Goal: Information Seeking & Learning: Learn about a topic

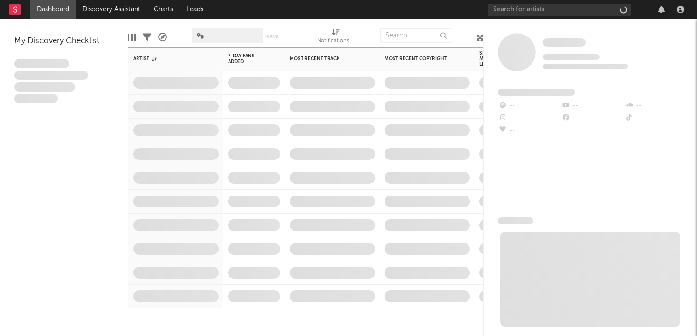
click at [368, 133] on span at bounding box center [332, 130] width 95 height 23
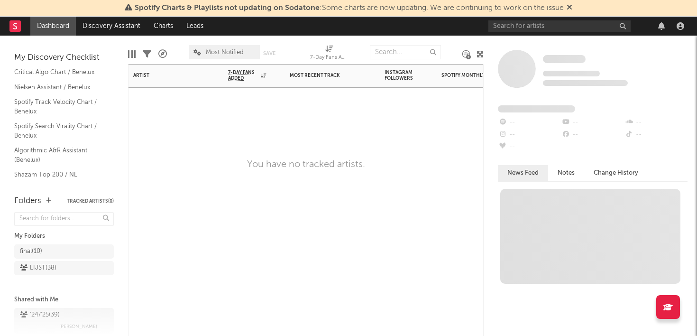
scroll to position [25, 0]
click at [56, 142] on link "Algorithmic A&R Assistant (Benelux)" at bounding box center [59, 149] width 90 height 19
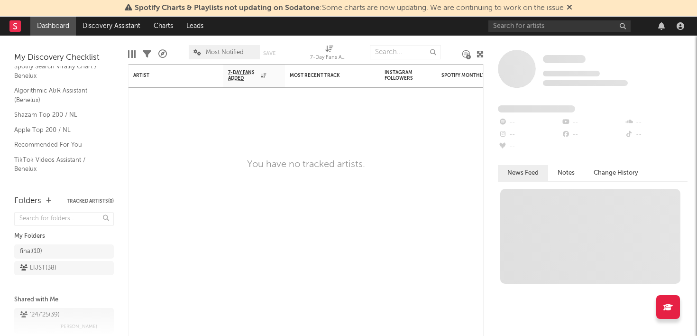
scroll to position [104, 0]
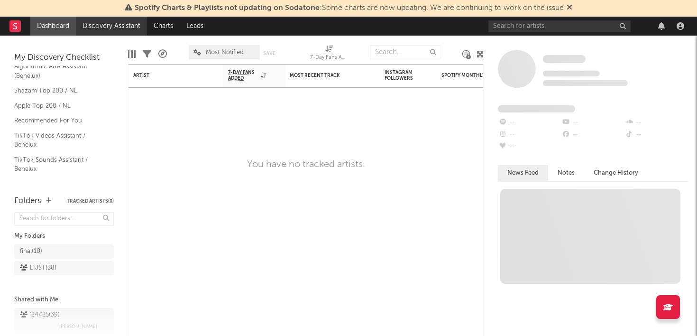
click at [110, 24] on link "Discovery Assistant" at bounding box center [111, 26] width 71 height 19
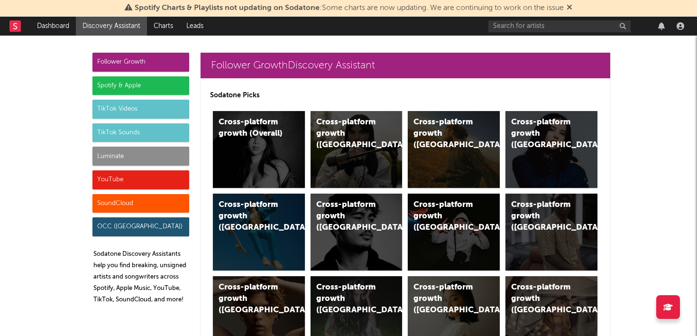
click at [118, 137] on div "TikTok Sounds" at bounding box center [140, 132] width 97 height 19
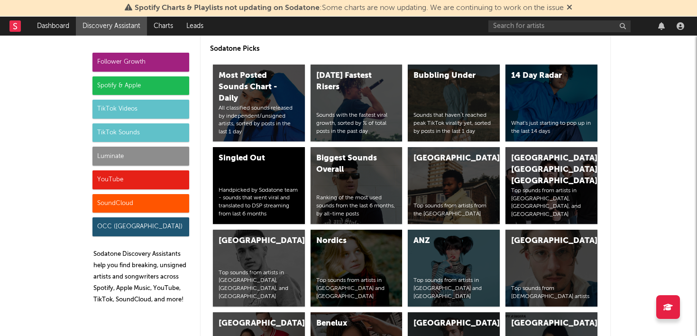
scroll to position [3283, 0]
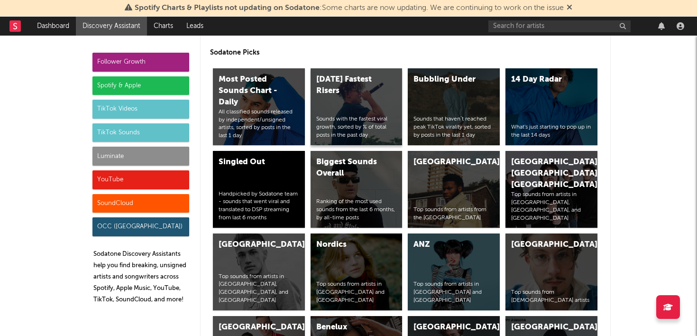
click at [337, 111] on div "[DATE] Fastest Risers Sounds with the fastest viral growth, sorted by % of tota…" at bounding box center [356, 106] width 92 height 77
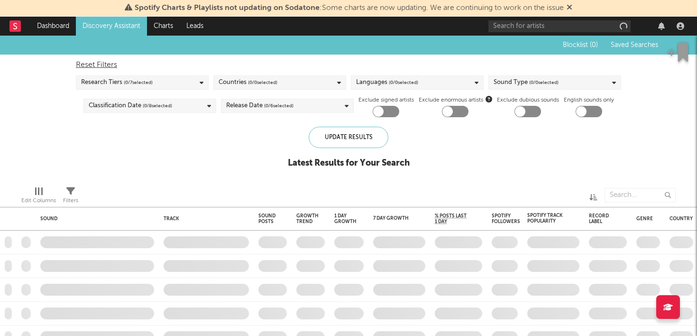
checkbox input "true"
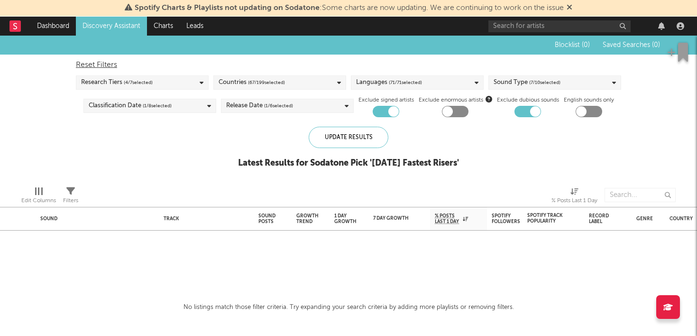
click at [314, 79] on div "Countries ( 67 / 199 selected)" at bounding box center [279, 82] width 133 height 14
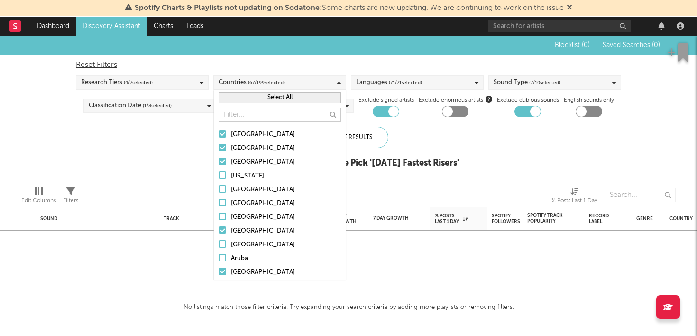
click at [260, 98] on button "Select All" at bounding box center [280, 97] width 122 height 11
click at [265, 97] on button "Deselect All" at bounding box center [280, 97] width 122 height 11
click at [249, 117] on input "text" at bounding box center [280, 115] width 122 height 14
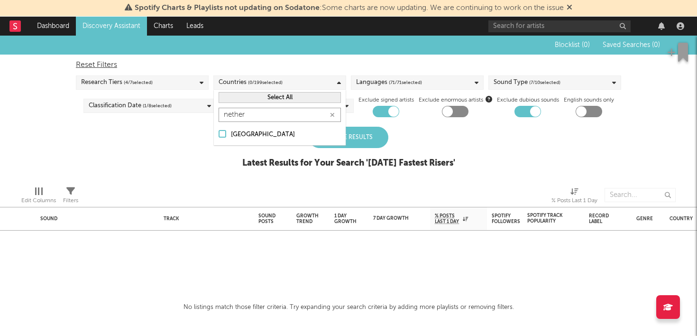
type input "nether"
click at [223, 136] on div at bounding box center [223, 134] width 8 height 8
click at [219, 136] on input "[GEOGRAPHIC_DATA]" at bounding box center [219, 134] width 0 height 11
click at [190, 146] on div "Blocklist ( 0 ) Saved Searches ( 0 ) Reset Filters Research Tiers ( 4 / 7 selec…" at bounding box center [348, 107] width 697 height 143
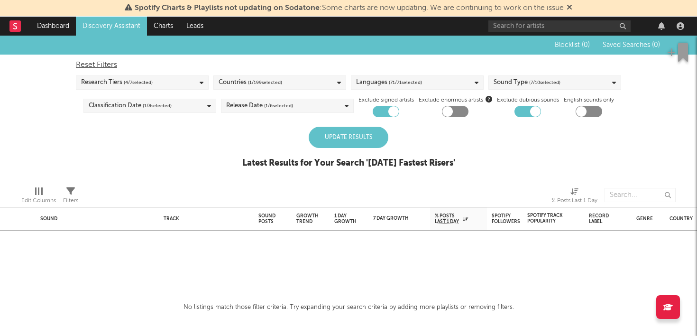
click at [373, 133] on div "Update Results" at bounding box center [349, 137] width 80 height 21
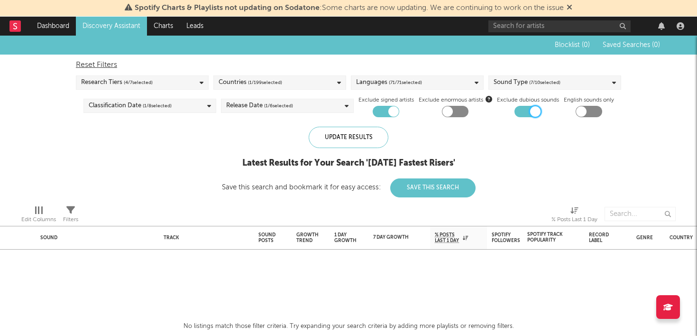
click at [532, 111] on div at bounding box center [535, 111] width 10 height 10
checkbox input "false"
click at [377, 141] on div "Update Results" at bounding box center [349, 137] width 80 height 21
click at [442, 80] on div "Languages ( 71 / 71 selected)" at bounding box center [417, 82] width 133 height 14
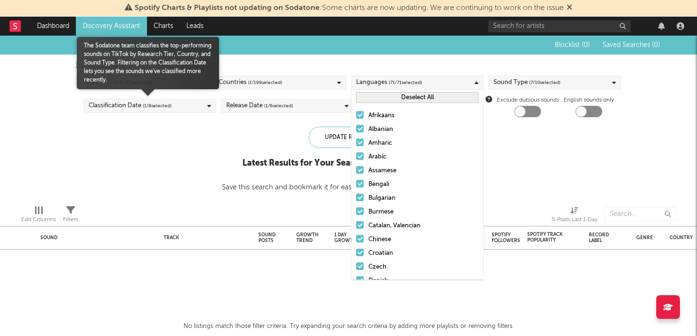
click at [173, 80] on div "Research Tiers ( 4 / 7 selected)" at bounding box center [142, 82] width 133 height 14
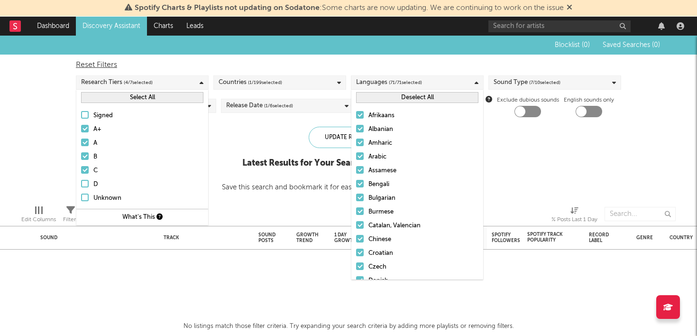
click at [85, 110] on label "Signed" at bounding box center [142, 115] width 122 height 11
click at [81, 110] on input "Signed" at bounding box center [81, 115] width 0 height 11
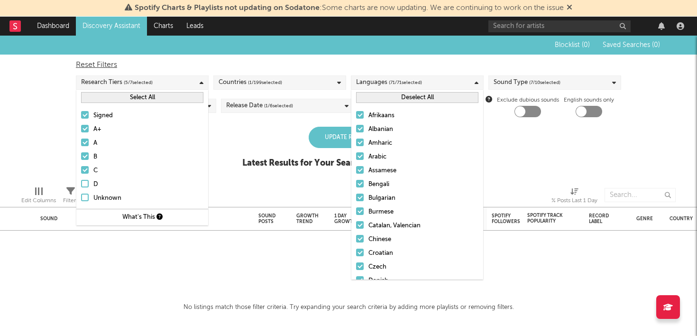
click at [82, 121] on label "Signed" at bounding box center [142, 115] width 122 height 11
click at [81, 121] on input "Signed" at bounding box center [81, 115] width 0 height 11
click at [117, 98] on button "Select All" at bounding box center [142, 97] width 122 height 11
click at [48, 98] on div "Blocklist ( 0 ) Saved Searches ( 0 ) Reset Filters Research Tiers ( 7 / 7 selec…" at bounding box center [348, 107] width 697 height 143
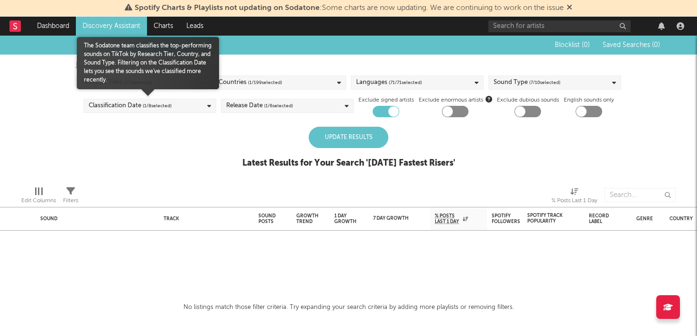
click at [133, 104] on div "Classification Date ( 1 / 8 selected)" at bounding box center [130, 105] width 83 height 11
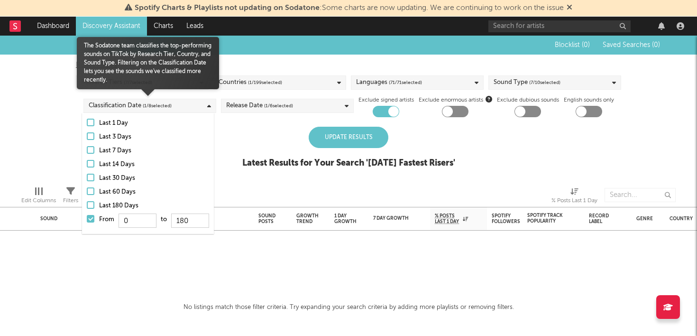
click at [91, 152] on div at bounding box center [91, 150] width 8 height 8
click at [87, 152] on input "Last 7 Days" at bounding box center [87, 150] width 0 height 11
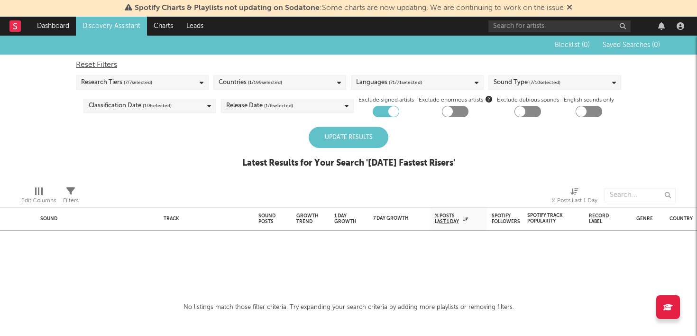
click at [53, 148] on div "Blocklist ( 0 ) Saved Searches ( 0 ) Reset Filters Research Tiers ( 7 / 7 selec…" at bounding box center [348, 107] width 697 height 143
click at [367, 135] on div "Update Results" at bounding box center [349, 137] width 80 height 21
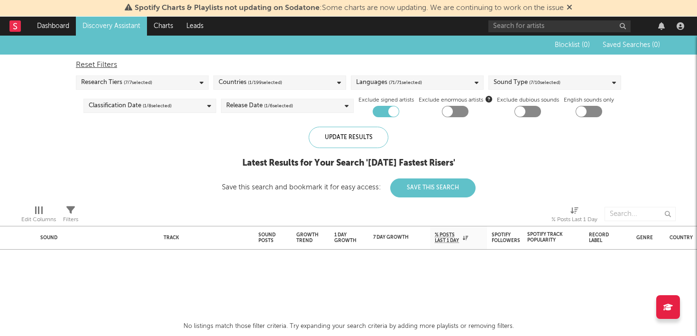
click at [383, 109] on div at bounding box center [386, 111] width 27 height 11
checkbox input "false"
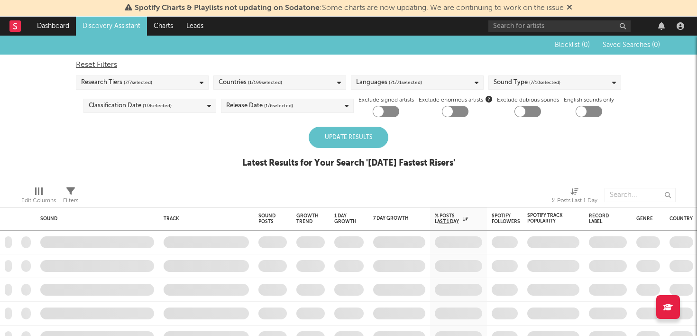
click at [361, 136] on div "Update Results" at bounding box center [349, 137] width 80 height 21
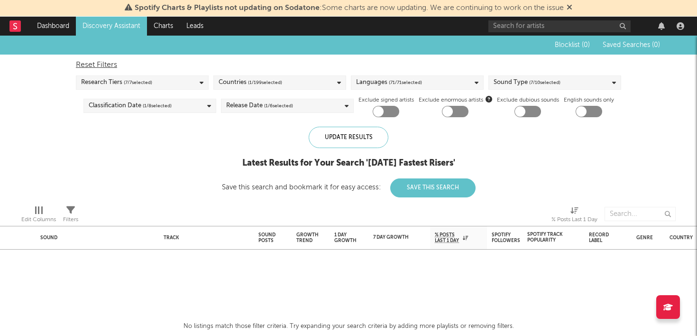
click at [520, 79] on div "Sound Type ( 7 / 10 selected)" at bounding box center [526, 82] width 67 height 11
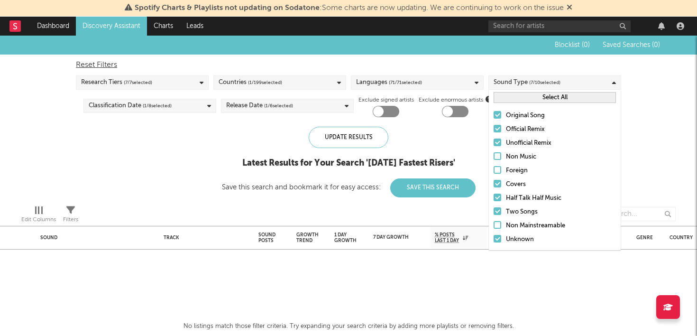
click at [498, 170] on div at bounding box center [497, 170] width 8 height 8
click at [493, 170] on input "Foreign" at bounding box center [493, 170] width 0 height 11
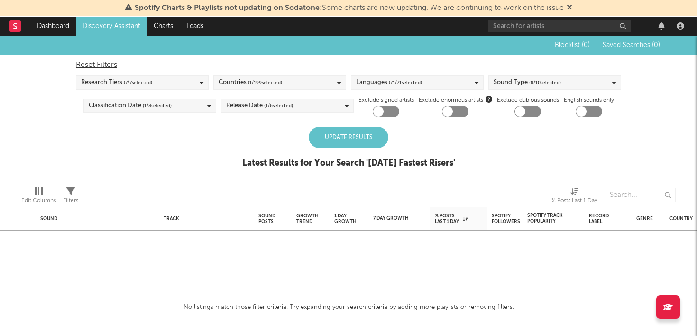
click at [352, 141] on div "Update Results" at bounding box center [349, 137] width 80 height 21
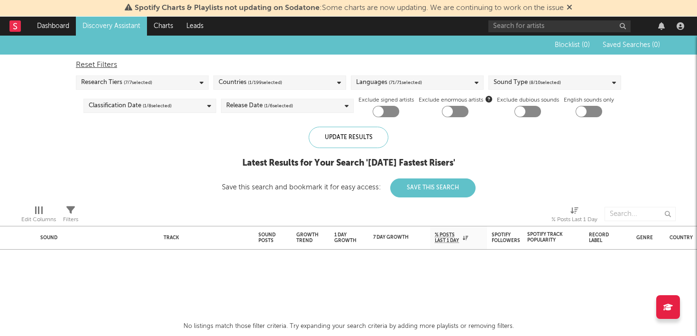
click at [298, 108] on div "Release Date ( 1 / 6 selected)" at bounding box center [287, 106] width 133 height 14
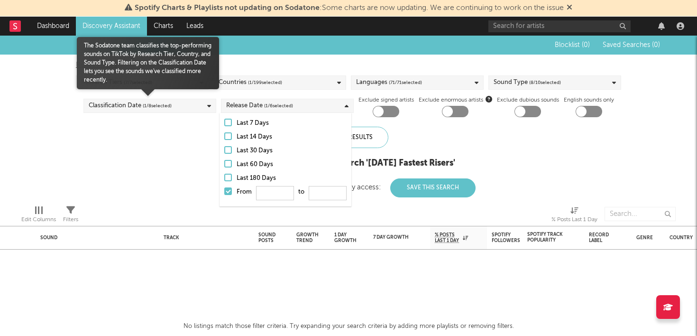
click at [140, 103] on div "Classification Date ( 1 / 8 selected)" at bounding box center [130, 105] width 83 height 11
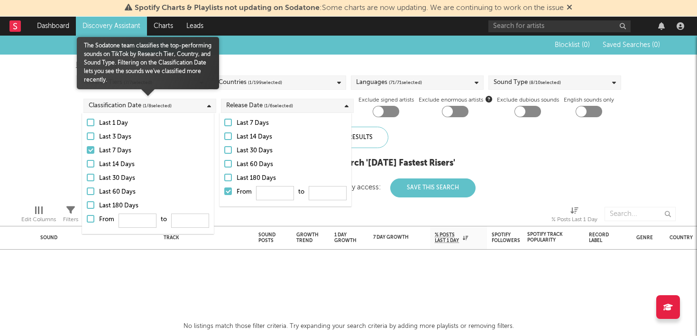
click at [89, 220] on div at bounding box center [91, 219] width 8 height 8
click at [87, 220] on input "From to" at bounding box center [87, 221] width 0 height 15
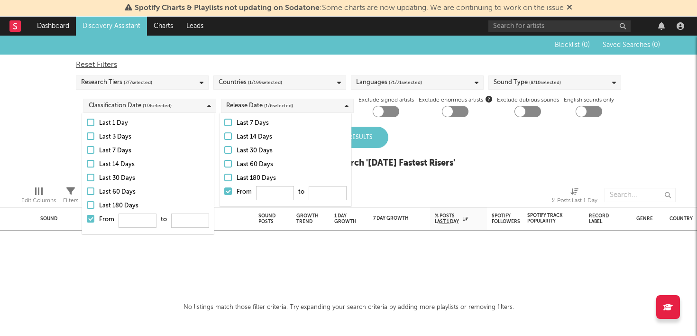
click at [361, 130] on div "Update Results" at bounding box center [349, 137] width 80 height 21
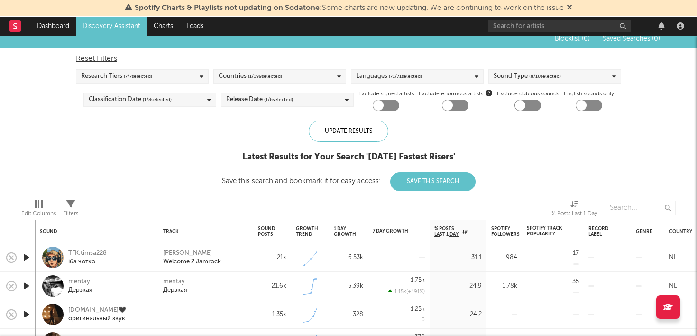
click at [528, 103] on div at bounding box center [527, 105] width 27 height 11
checkbox input "true"
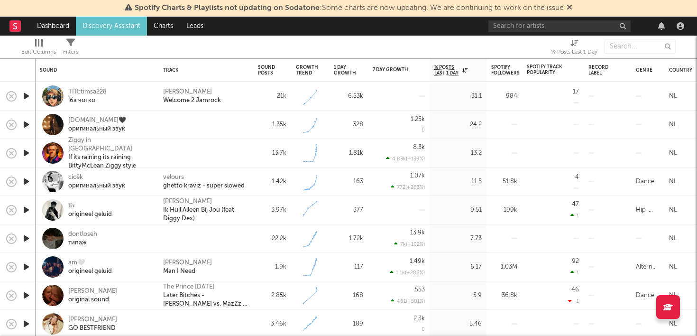
click at [28, 152] on icon "button" at bounding box center [26, 153] width 10 height 12
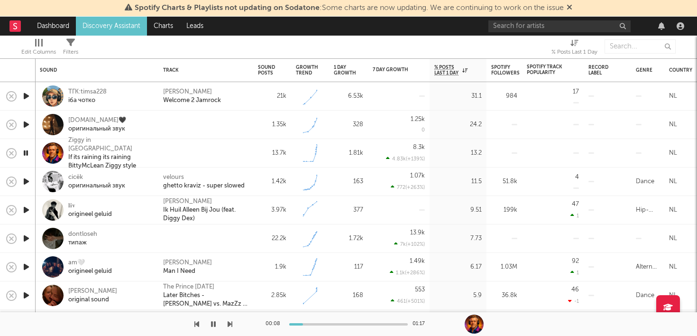
click at [26, 154] on icon "button" at bounding box center [25, 153] width 9 height 12
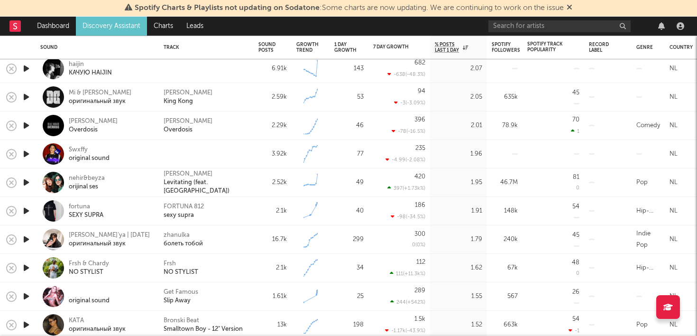
click at [28, 266] on icon "button" at bounding box center [26, 268] width 10 height 12
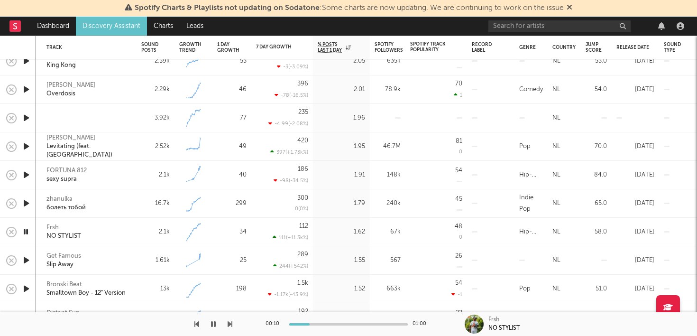
click at [211, 323] on icon "button" at bounding box center [213, 324] width 5 height 8
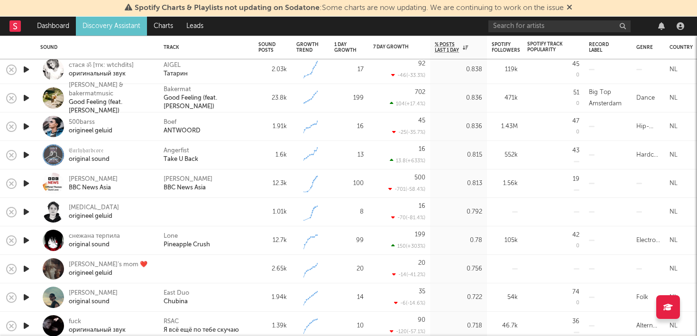
click at [27, 186] on icon "button" at bounding box center [26, 183] width 10 height 12
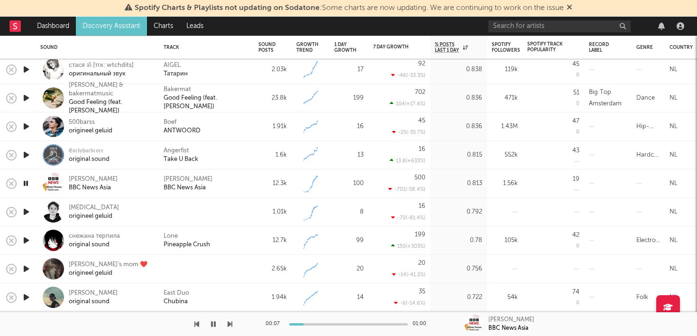
click at [28, 237] on icon "button" at bounding box center [26, 240] width 10 height 12
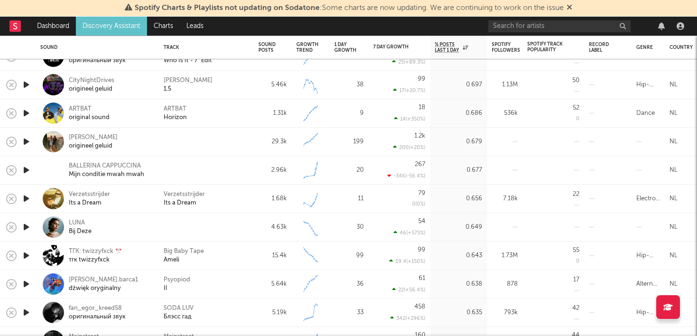
click at [27, 170] on icon "button" at bounding box center [26, 170] width 10 height 12
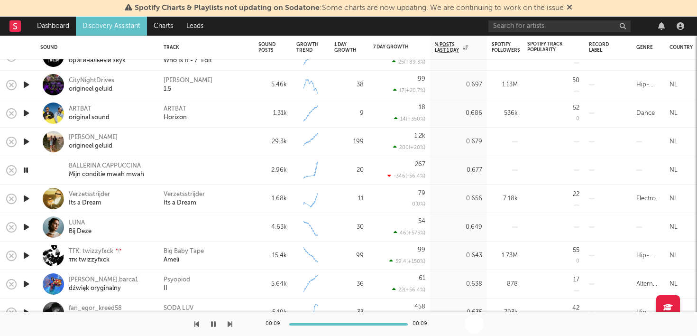
click at [28, 174] on icon "button" at bounding box center [25, 170] width 9 height 12
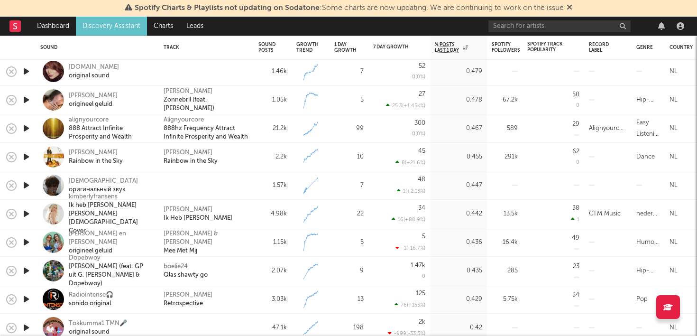
click at [29, 212] on icon "button" at bounding box center [26, 214] width 10 height 12
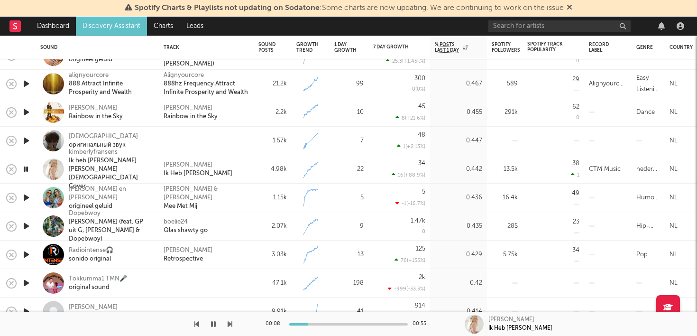
click at [27, 172] on icon "button" at bounding box center [25, 169] width 9 height 12
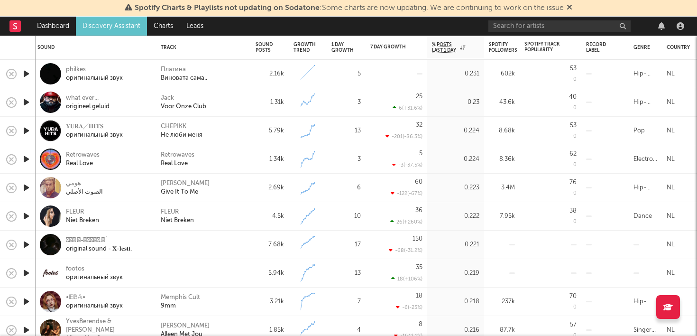
click at [28, 160] on icon "button" at bounding box center [26, 159] width 10 height 12
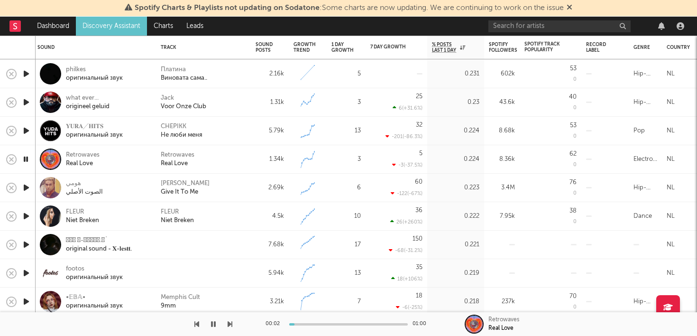
click at [27, 160] on icon "button" at bounding box center [25, 159] width 9 height 12
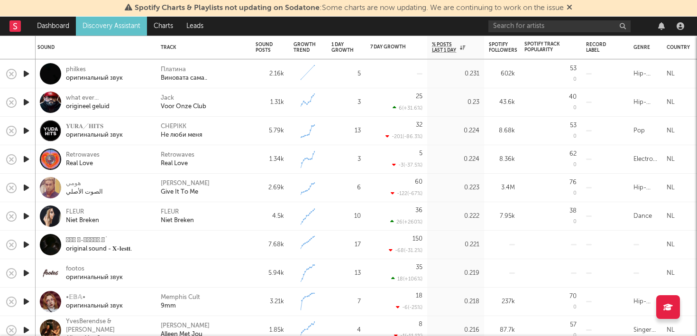
click at [29, 214] on icon "button" at bounding box center [26, 216] width 10 height 12
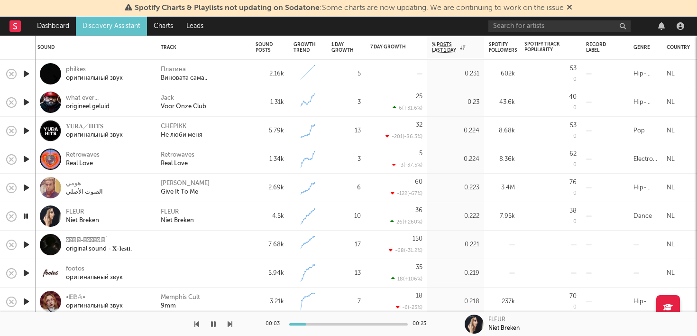
click at [29, 214] on icon "button" at bounding box center [25, 216] width 9 height 12
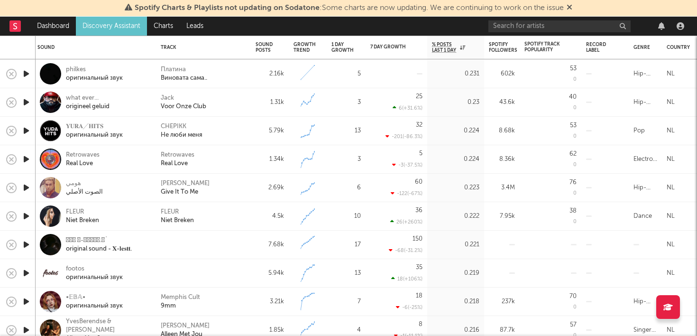
click at [28, 160] on icon "button" at bounding box center [26, 159] width 10 height 12
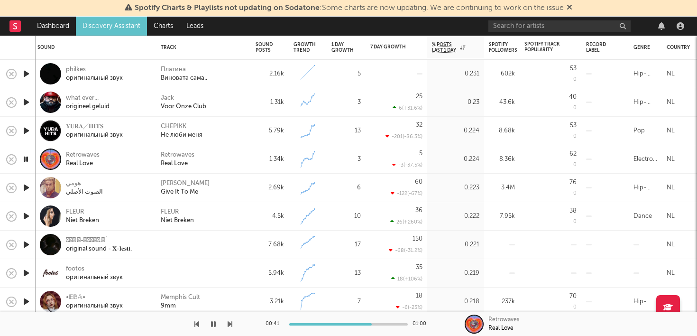
click at [215, 324] on icon "button" at bounding box center [213, 324] width 5 height 8
click at [363, 323] on div at bounding box center [305, 324] width 119 height 2
click at [212, 323] on icon "button" at bounding box center [213, 324] width 6 height 8
click at [211, 324] on icon "button" at bounding box center [213, 324] width 5 height 8
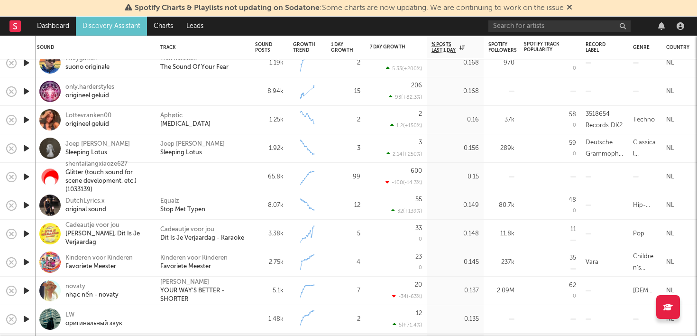
click at [24, 202] on icon "button" at bounding box center [26, 205] width 10 height 12
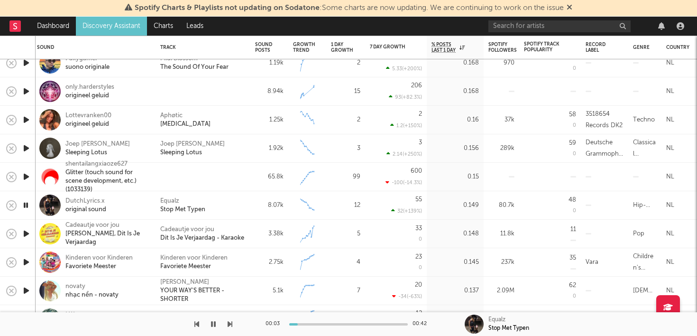
click at [24, 205] on icon "button" at bounding box center [25, 205] width 9 height 12
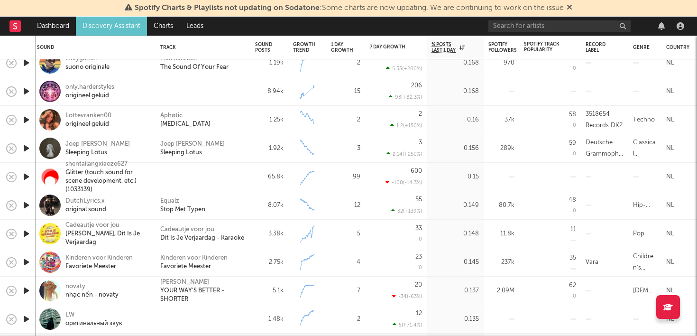
click at [24, 205] on icon "button" at bounding box center [26, 205] width 10 height 12
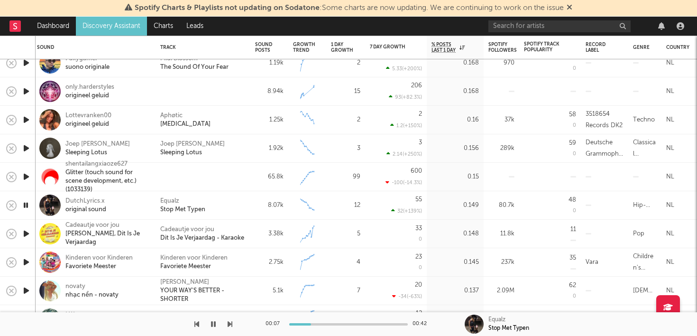
click at [25, 204] on icon "button" at bounding box center [25, 205] width 9 height 12
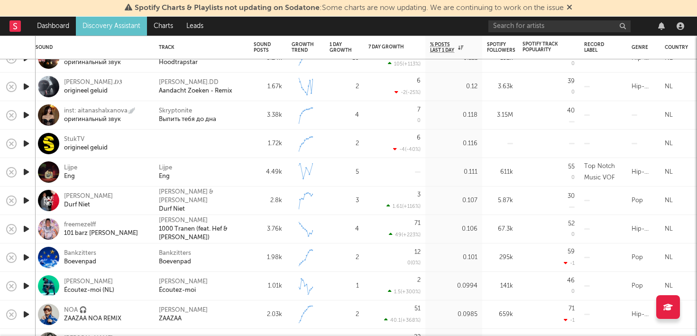
click at [27, 170] on icon "button" at bounding box center [26, 172] width 10 height 12
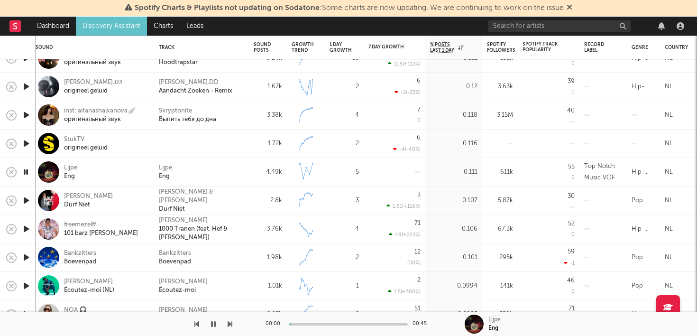
click at [26, 172] on icon "button" at bounding box center [25, 172] width 9 height 12
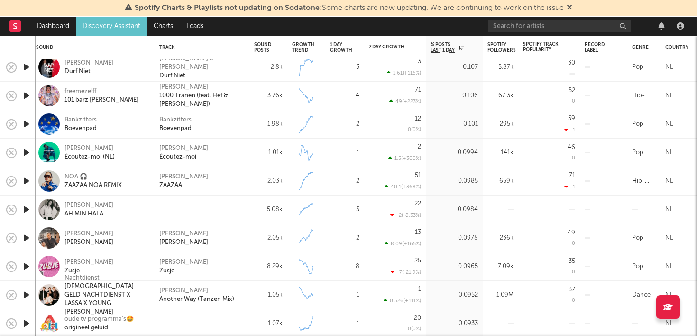
click at [26, 207] on icon "button" at bounding box center [26, 209] width 10 height 12
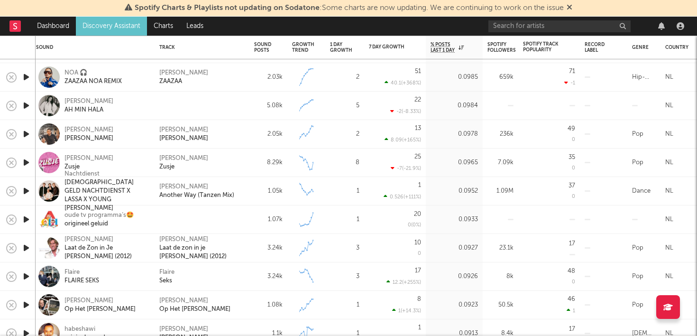
click at [27, 219] on icon "button" at bounding box center [26, 219] width 10 height 12
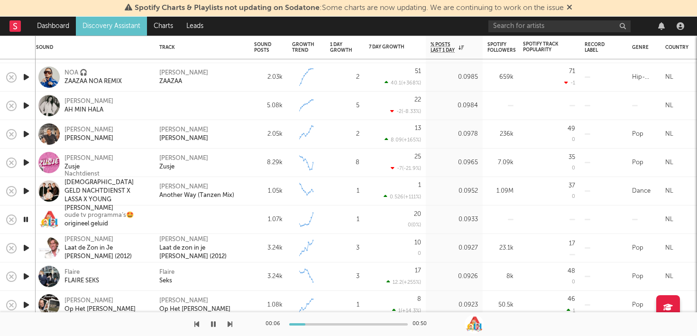
click at [27, 219] on icon "button" at bounding box center [25, 219] width 9 height 12
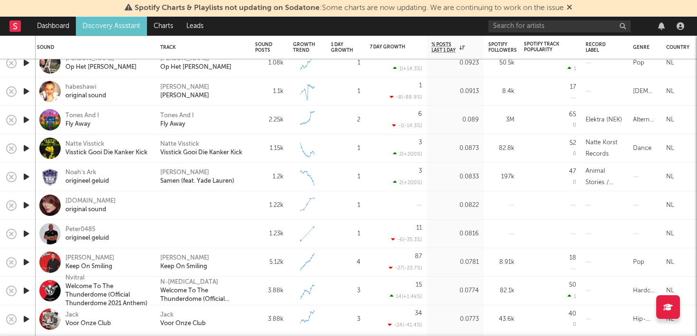
click at [25, 231] on icon "button" at bounding box center [26, 234] width 10 height 12
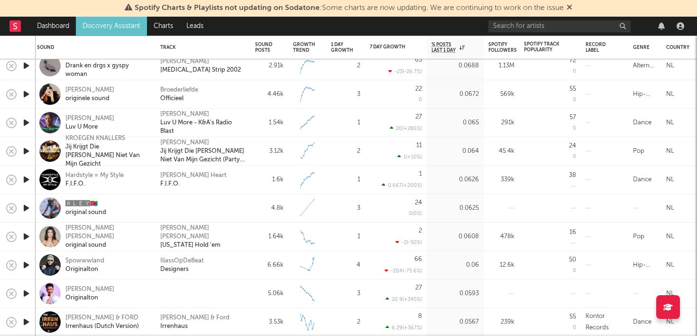
click at [26, 206] on icon "button" at bounding box center [26, 208] width 10 height 12
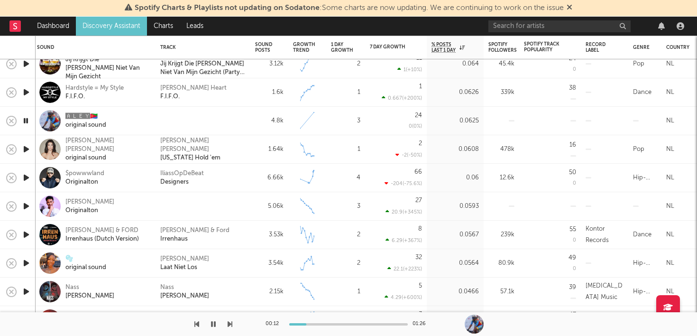
click at [30, 206] on icon "button" at bounding box center [26, 206] width 10 height 12
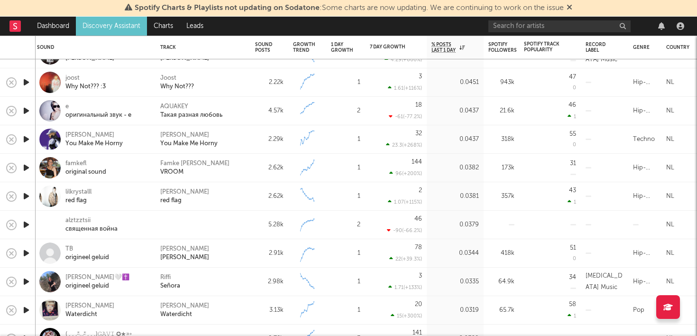
click at [23, 222] on icon "button" at bounding box center [26, 225] width 10 height 12
click at [24, 138] on icon "button" at bounding box center [26, 139] width 10 height 12
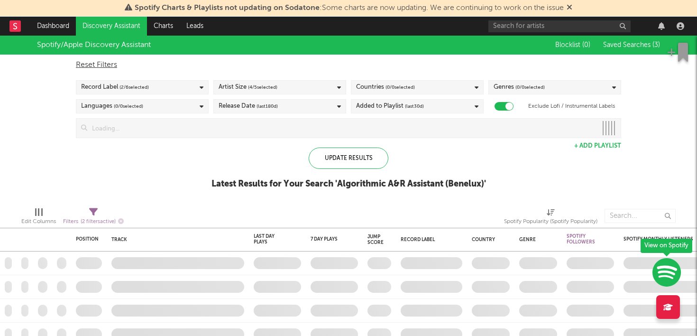
checkbox input "true"
